Goal: Check status: Check status

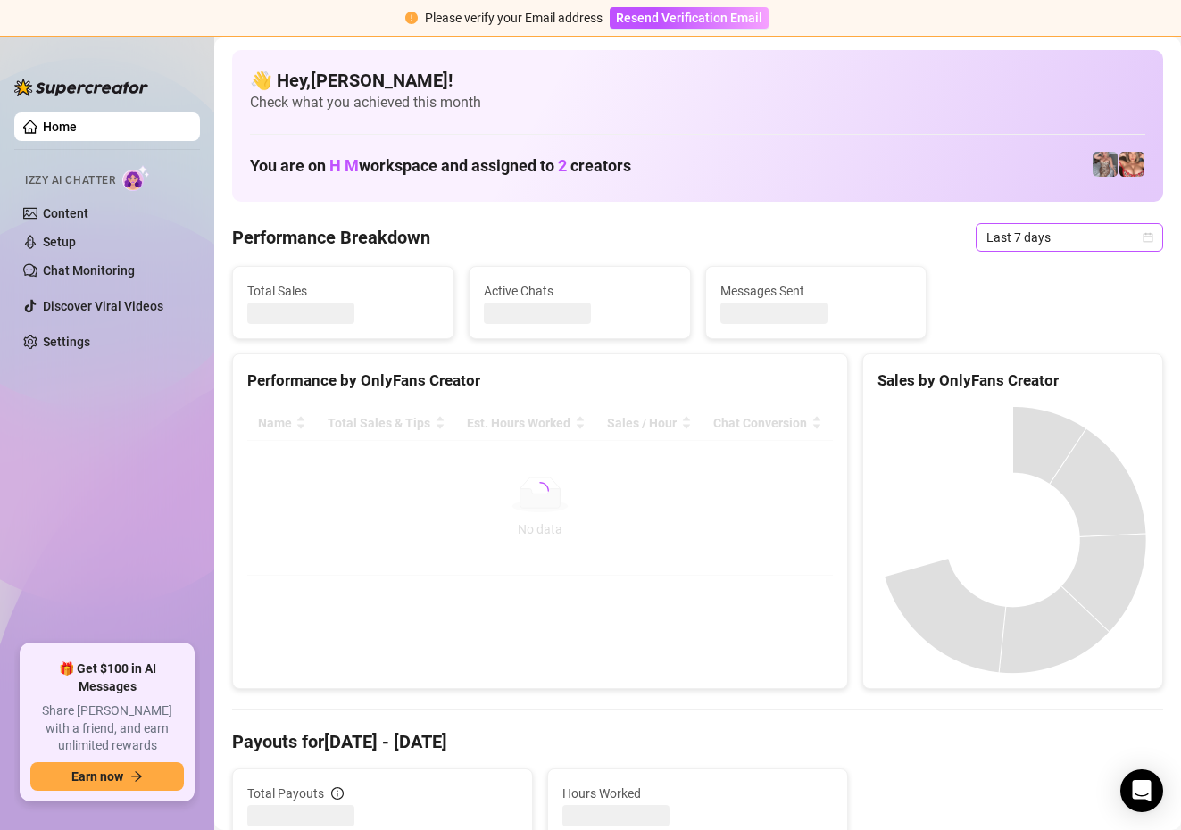
click at [1057, 238] on span "Last 7 days" at bounding box center [1070, 237] width 166 height 27
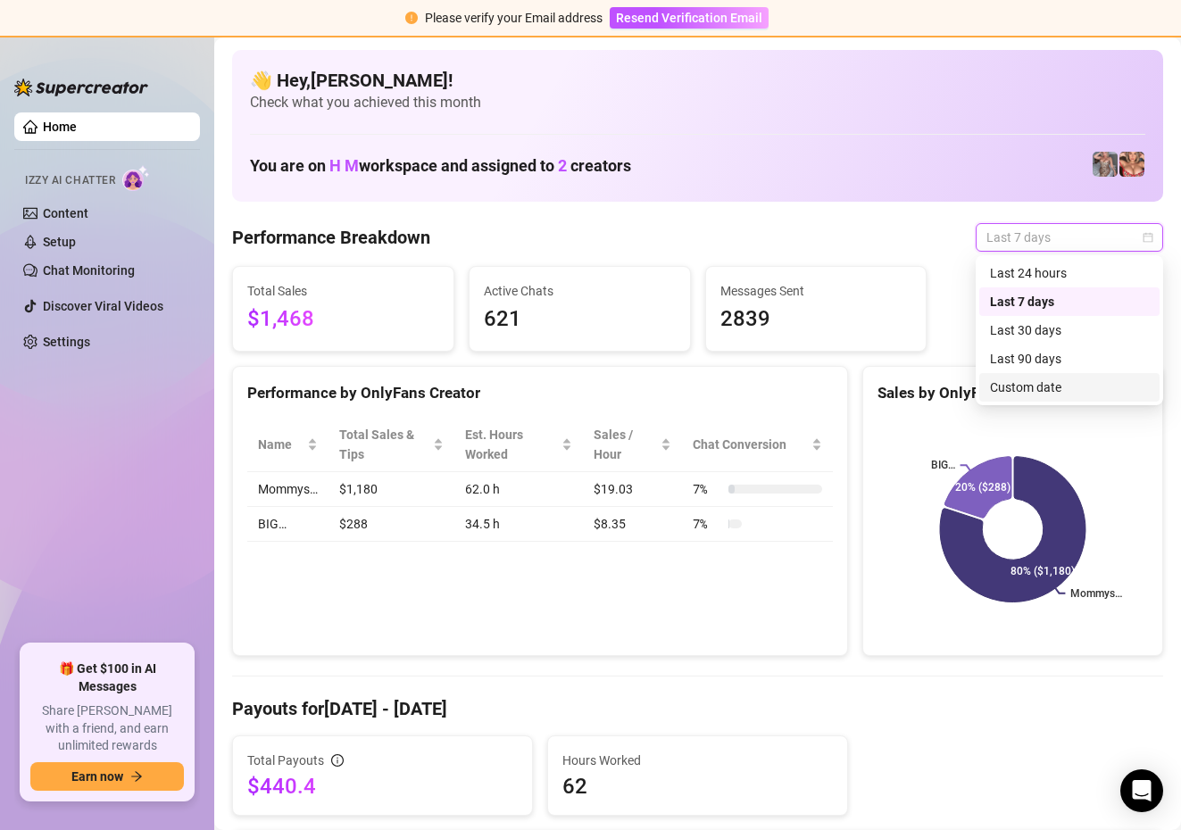
click at [1007, 382] on div "Custom date" at bounding box center [1069, 388] width 159 height 20
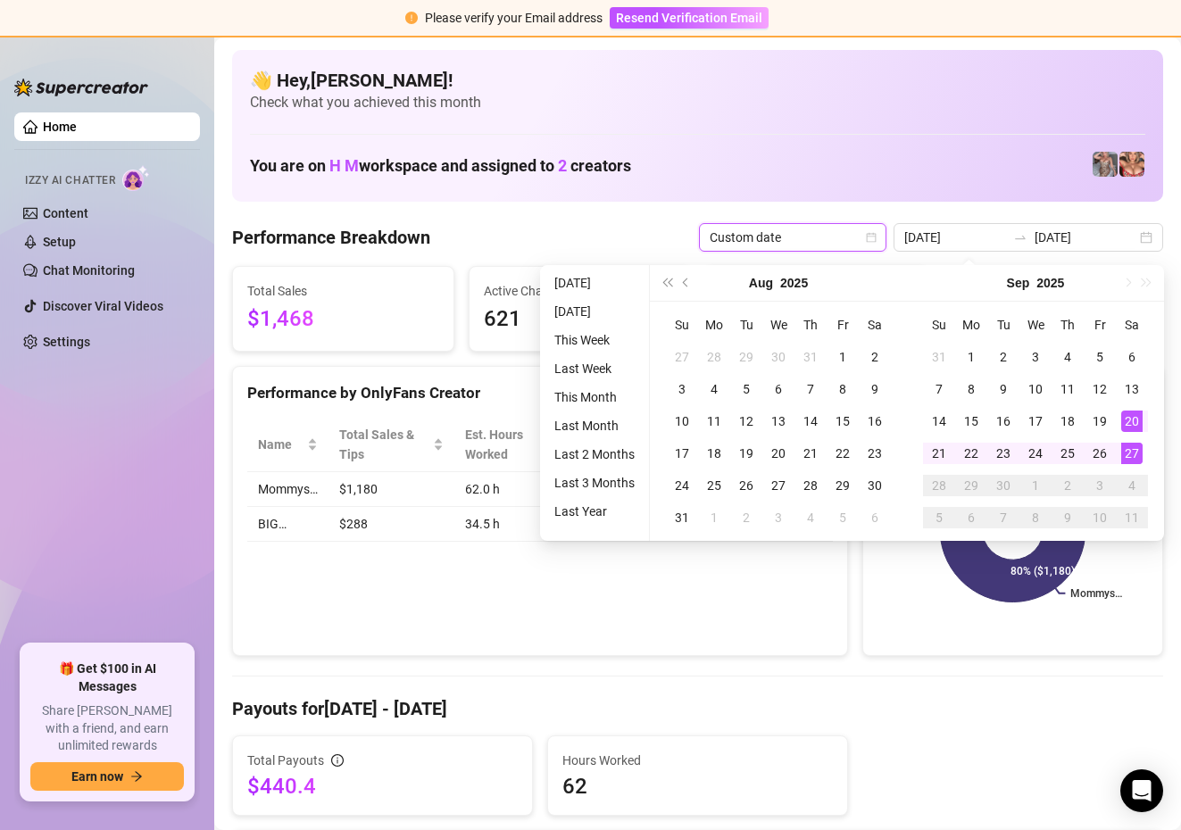
type input "[DATE]"
click at [1132, 451] on div "27" at bounding box center [1132, 453] width 21 height 21
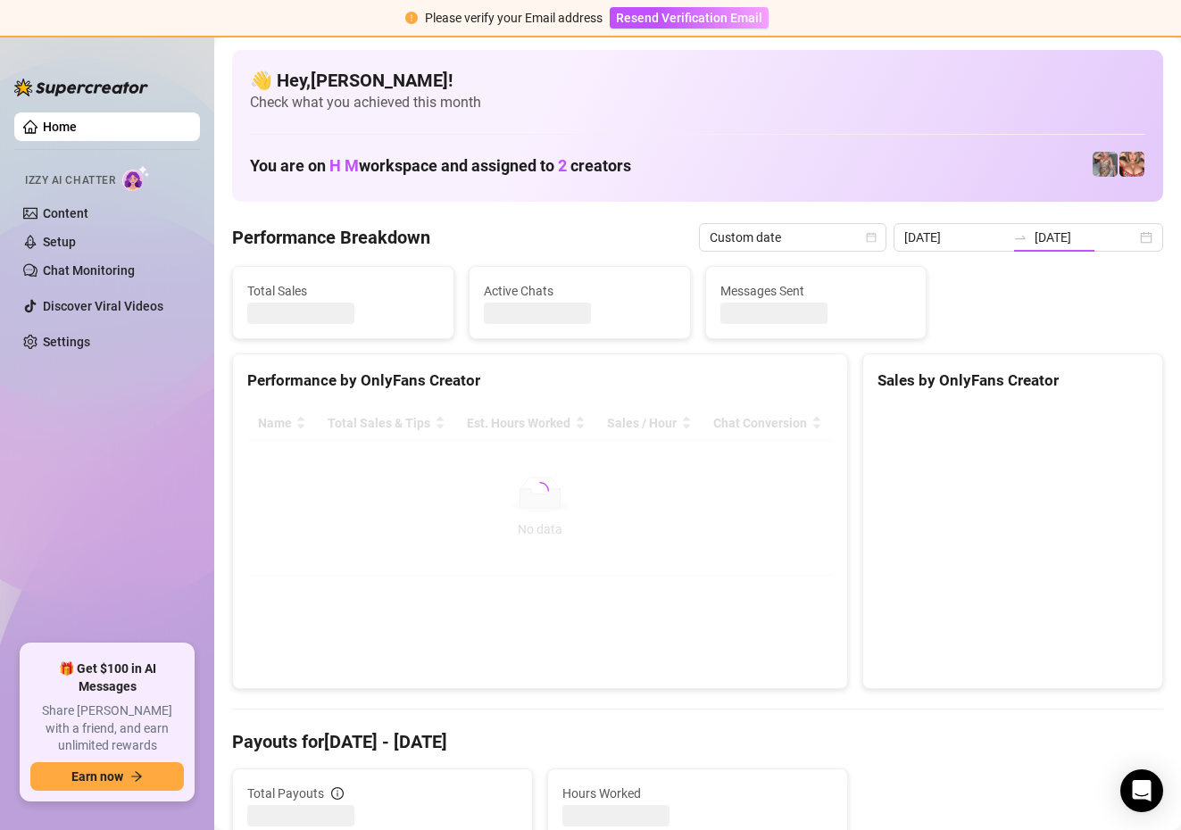
type input "[DATE]"
